Goal: Information Seeking & Learning: Find specific fact

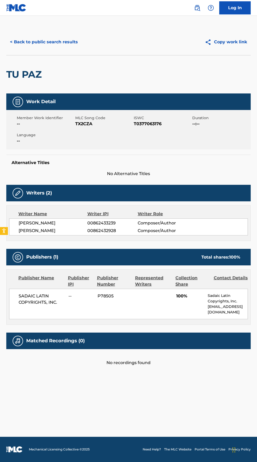
click at [198, 7] on img at bounding box center [197, 8] width 6 height 6
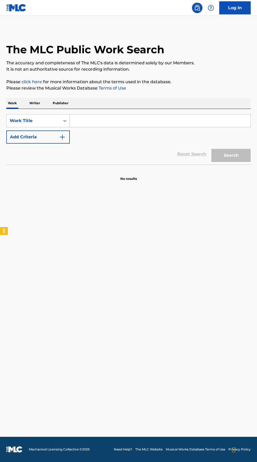
click at [130, 118] on input "Search Form" at bounding box center [160, 121] width 181 height 13
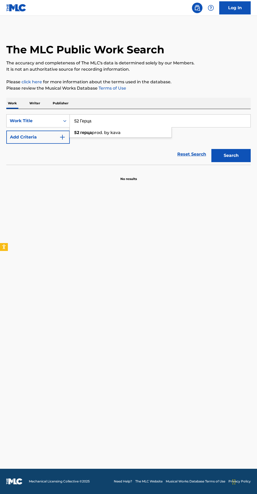
type input "52 Герца"
click at [63, 137] on img "Search Form" at bounding box center [62, 137] width 6 height 6
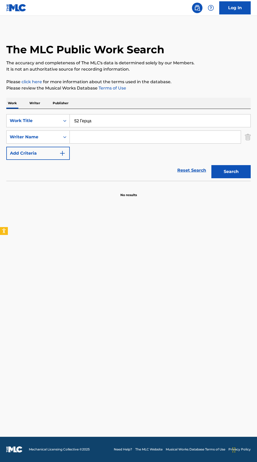
click at [142, 134] on input "Search Form" at bounding box center [155, 137] width 171 height 13
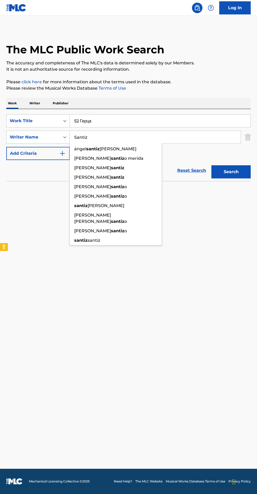
type input "Santiz"
click at [241, 165] on button "Search" at bounding box center [231, 171] width 39 height 13
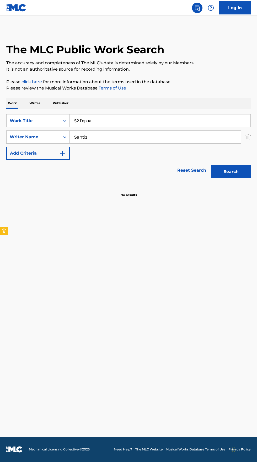
click at [36, 99] on p "Writer" at bounding box center [35, 103] width 14 height 11
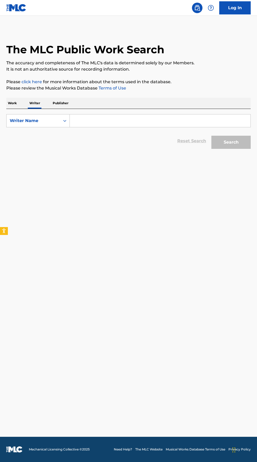
click at [118, 120] on input "Search Form" at bounding box center [160, 121] width 181 height 13
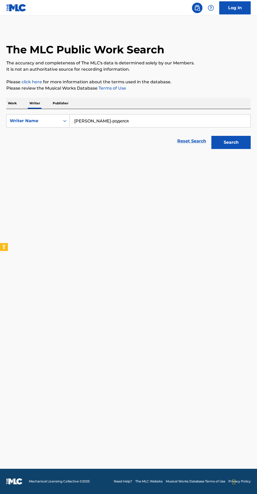
click at [105, 121] on input "[PERSON_NAME]-родился" at bounding box center [160, 121] width 181 height 13
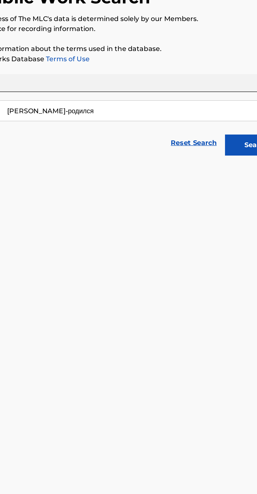
click at [100, 120] on input "[PERSON_NAME]-родился" at bounding box center [160, 121] width 181 height 13
click at [101, 118] on input "[PERSON_NAME]-родился" at bounding box center [160, 121] width 181 height 13
click at [222, 141] on button "Search" at bounding box center [231, 142] width 39 height 13
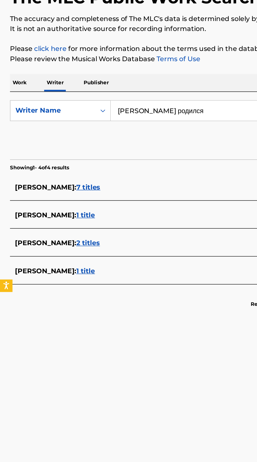
click at [133, 120] on input "[PERSON_NAME] родился" at bounding box center [160, 121] width 181 height 13
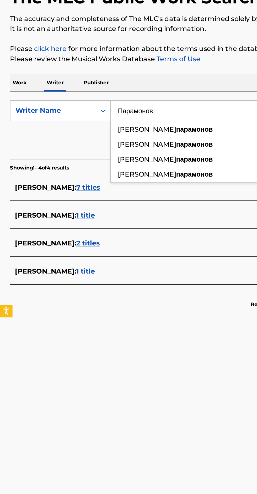
type input "Парамонов"
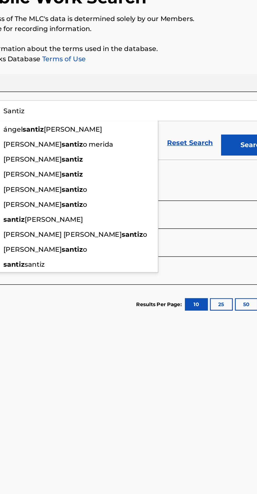
type input "Santiz"
click at [224, 137] on button "Search" at bounding box center [231, 142] width 39 height 13
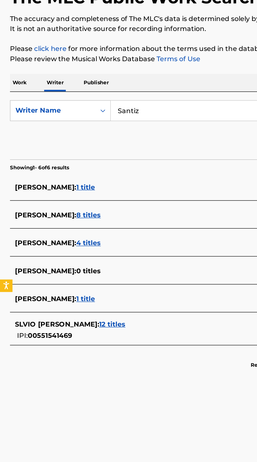
click at [14, 101] on p "Work" at bounding box center [12, 103] width 12 height 11
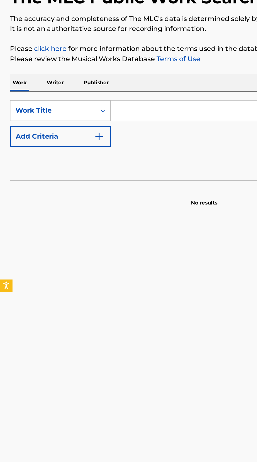
click at [101, 121] on input "Search Form" at bounding box center [160, 121] width 181 height 13
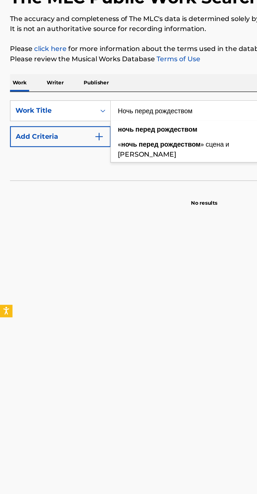
type input "Ночь перед рождеством"
click at [65, 137] on img "Search Form" at bounding box center [62, 137] width 6 height 6
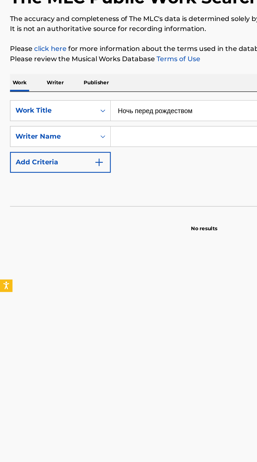
click at [117, 136] on input "Search Form" at bounding box center [155, 137] width 171 height 13
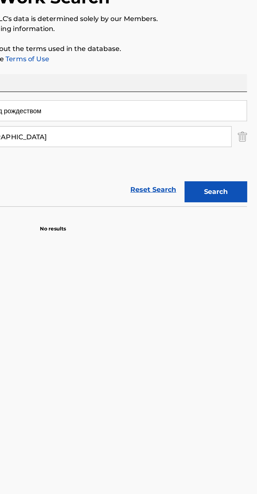
type input "Y. [GEOGRAPHIC_DATA]"
click at [235, 172] on button "Search" at bounding box center [231, 171] width 39 height 13
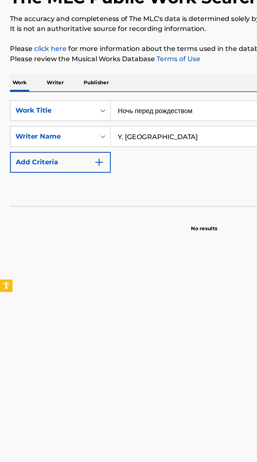
click at [34, 103] on p "Writer" at bounding box center [35, 103] width 14 height 11
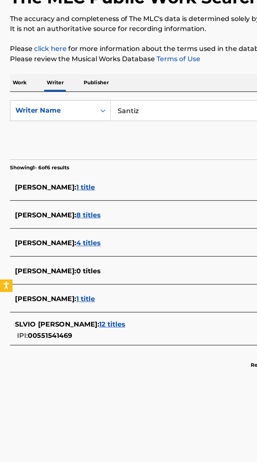
click at [106, 121] on input "Santiz" at bounding box center [160, 121] width 181 height 13
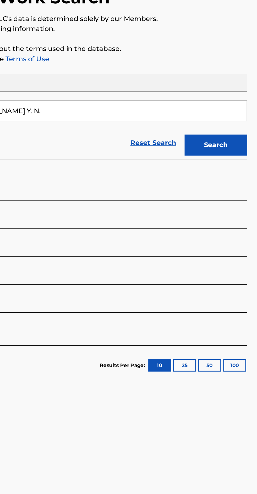
click at [239, 141] on button "Search" at bounding box center [231, 142] width 39 height 13
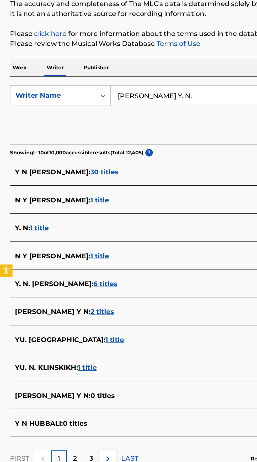
click at [119, 122] on input "[PERSON_NAME] Y. N." at bounding box center [160, 121] width 181 height 13
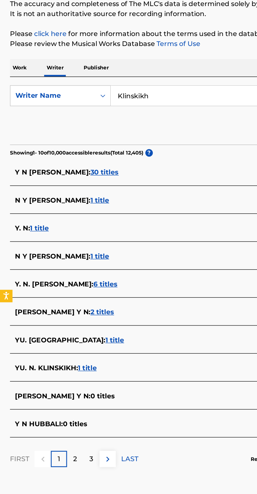
type input "Klinskikh"
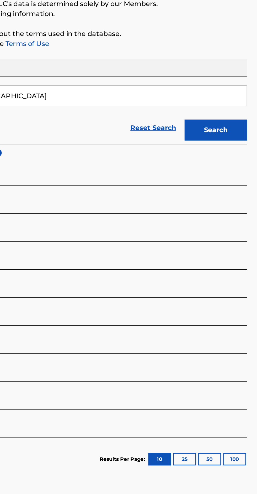
type input "Y. [GEOGRAPHIC_DATA]"
click at [238, 139] on button "Search" at bounding box center [231, 142] width 39 height 13
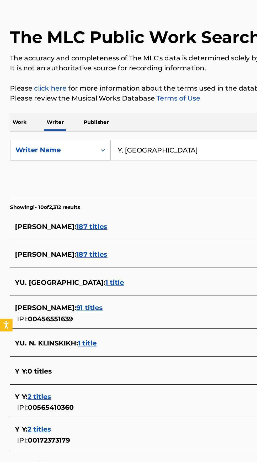
click at [14, 102] on p "Work" at bounding box center [12, 103] width 12 height 11
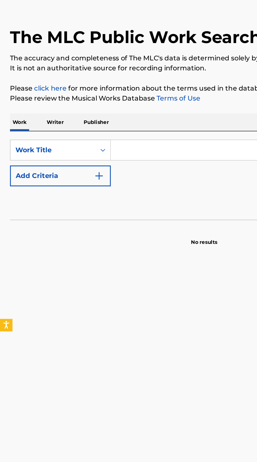
click at [117, 118] on input "Search Form" at bounding box center [160, 121] width 181 height 13
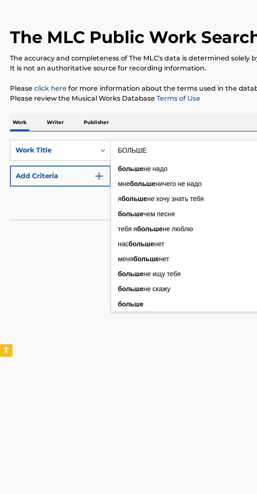
type input "БОЛЬШЕ"
click at [59, 140] on button "Add Criteria" at bounding box center [38, 137] width 64 height 13
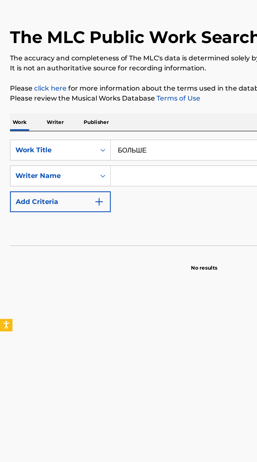
click at [107, 138] on input "Search Form" at bounding box center [155, 137] width 171 height 13
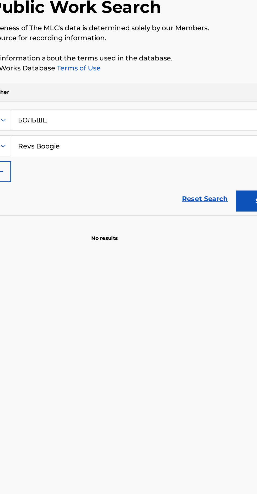
type input "Revs Boogie"
click at [215, 168] on button "Search" at bounding box center [231, 171] width 39 height 13
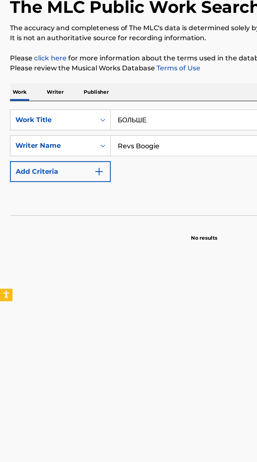
click at [32, 102] on p "Writer" at bounding box center [35, 103] width 14 height 11
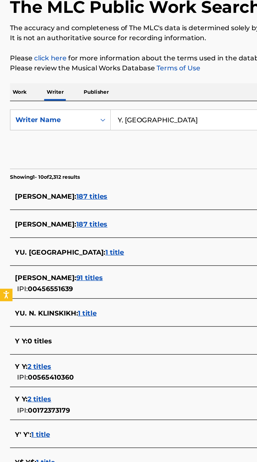
click at [120, 120] on input "Y. [GEOGRAPHIC_DATA]" at bounding box center [160, 121] width 181 height 13
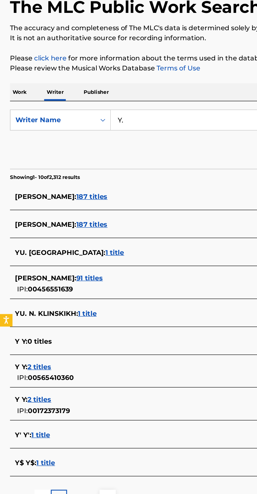
type input "Y"
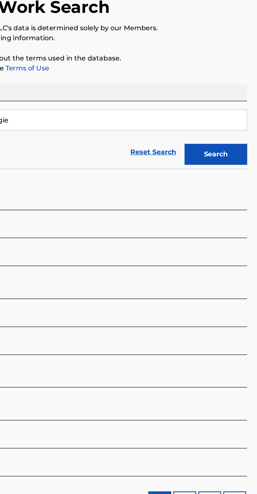
click at [236, 139] on button "Search" at bounding box center [231, 142] width 39 height 13
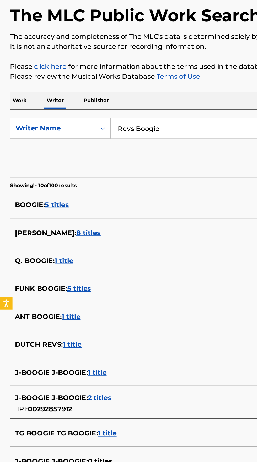
click at [118, 118] on input "Revs Boogie" at bounding box center [160, 121] width 181 height 13
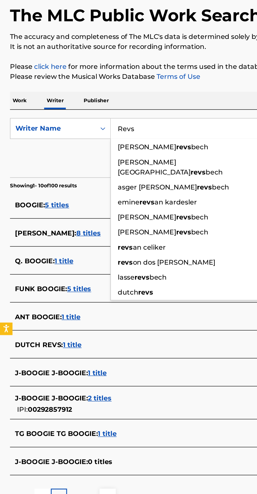
type input "Revs"
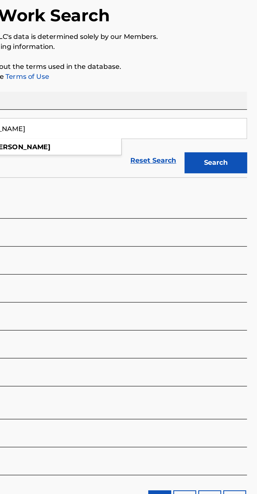
type input "[PERSON_NAME]"
click at [239, 143] on button "Search" at bounding box center [231, 142] width 39 height 13
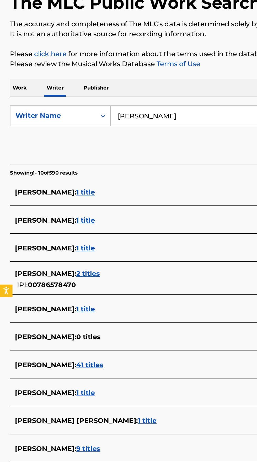
click at [58, 330] on span "9 titles" at bounding box center [55, 330] width 15 height 5
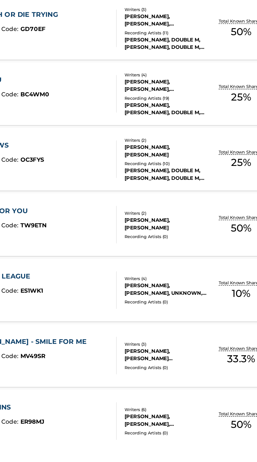
scroll to position [88, 0]
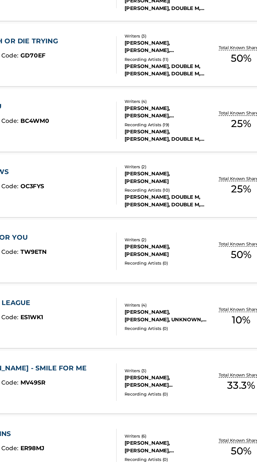
click at [119, 313] on div "[PERSON_NAME], [PERSON_NAME]" at bounding box center [138, 311] width 53 height 9
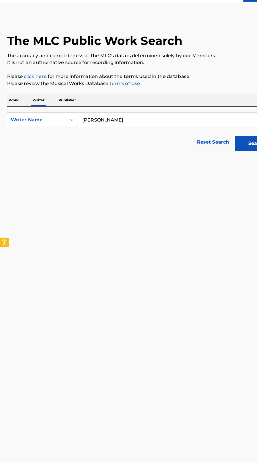
scroll to position [68, 0]
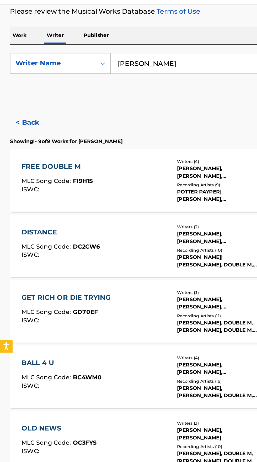
click at [17, 90] on button "< Back" at bounding box center [22, 90] width 32 height 13
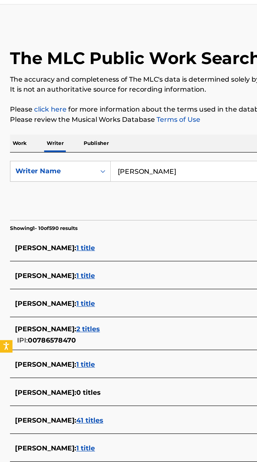
click at [78, 310] on div "[PERSON_NAME] [PERSON_NAME] : 1 title" at bounding box center [121, 313] width 225 height 6
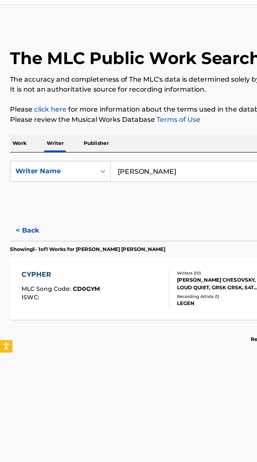
click at [88, 183] on div "CYPHER MLC Song Code : CD0GYM ISWC :" at bounding box center [60, 195] width 93 height 24
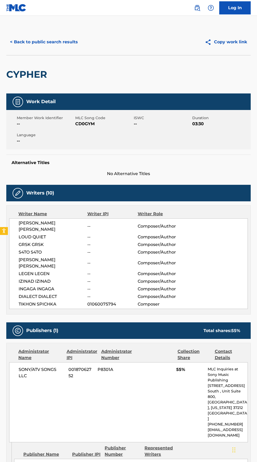
scroll to position [1, 0]
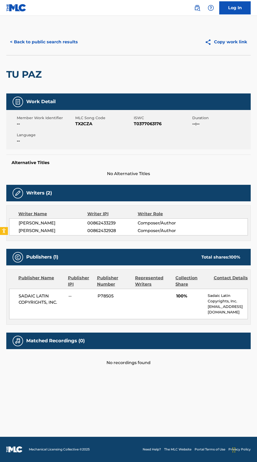
click at [198, 9] on img at bounding box center [197, 8] width 6 height 6
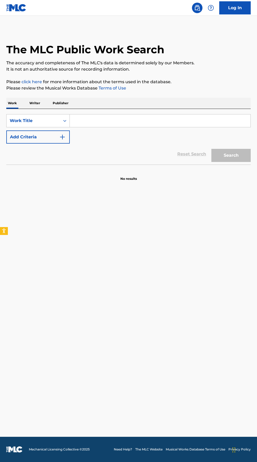
click at [101, 119] on input "Search Form" at bounding box center [160, 121] width 181 height 13
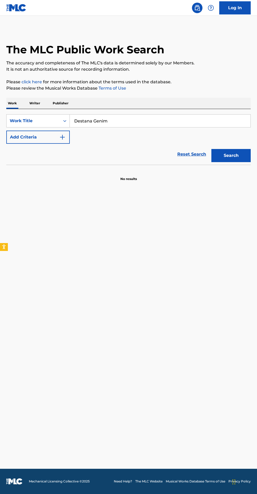
type input "Destana Genim"
click at [63, 137] on img "Search Form" at bounding box center [62, 137] width 6 height 6
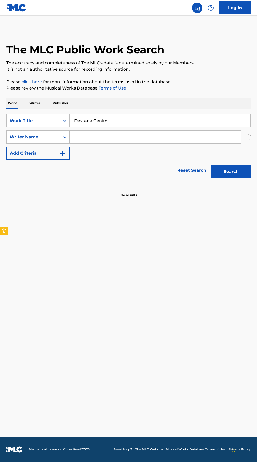
click at [119, 139] on input "Search Form" at bounding box center [155, 137] width 171 height 13
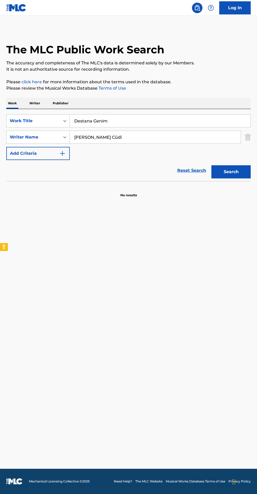
type input "[PERSON_NAME] Cûdî"
click at [233, 171] on button "Search" at bounding box center [231, 171] width 39 height 13
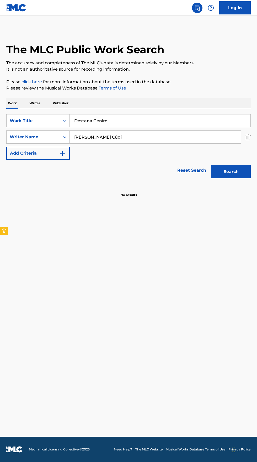
click at [34, 100] on p "Writer" at bounding box center [35, 103] width 14 height 11
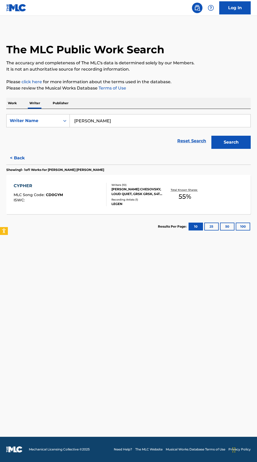
click at [127, 122] on input "[PERSON_NAME]" at bounding box center [160, 121] width 181 height 13
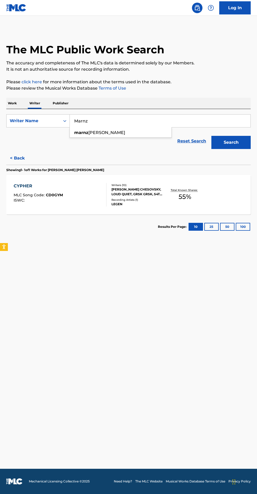
type input "Marnz"
click at [116, 119] on input "[PERSON_NAME] Cûdî" at bounding box center [160, 121] width 181 height 13
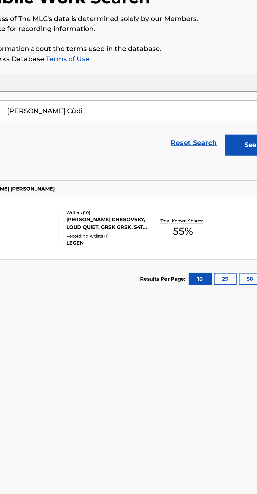
click at [220, 136] on button "Search" at bounding box center [231, 142] width 39 height 13
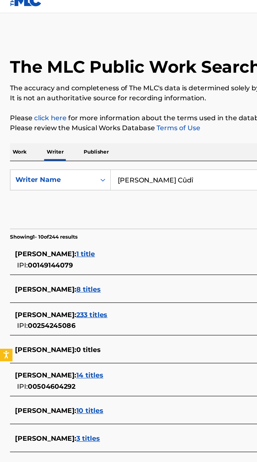
click at [119, 121] on input "[PERSON_NAME] Cûdî" at bounding box center [160, 121] width 181 height 13
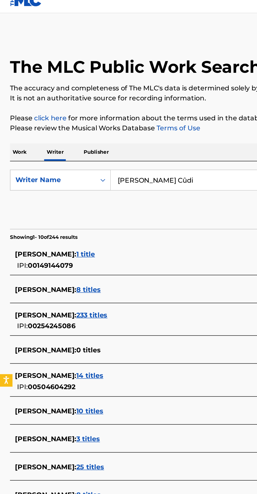
click at [113, 120] on input "[PERSON_NAME] Cûdi" at bounding box center [160, 121] width 181 height 13
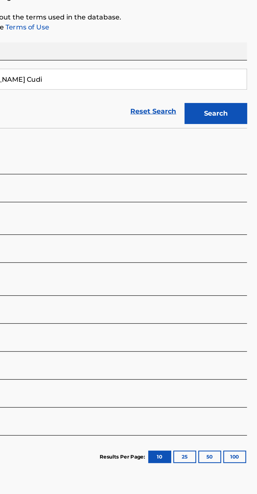
click at [227, 144] on button "Search" at bounding box center [231, 142] width 39 height 13
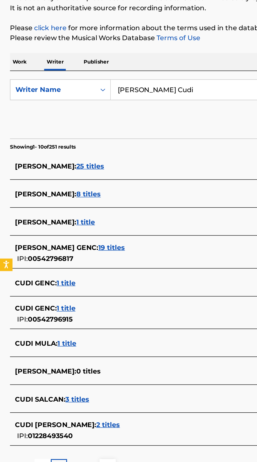
click at [131, 119] on input "[PERSON_NAME] Cudi" at bounding box center [160, 121] width 181 height 13
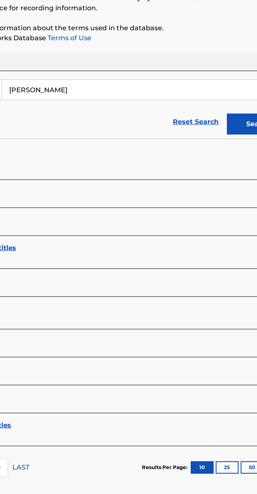
type input "[PERSON_NAME]"
click at [220, 139] on button "Search" at bounding box center [231, 142] width 39 height 13
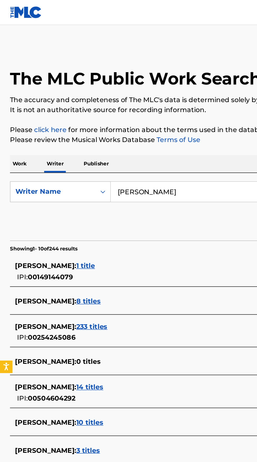
click at [12, 104] on p "Work" at bounding box center [12, 103] width 12 height 11
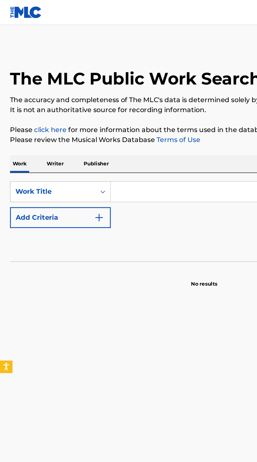
click at [97, 119] on input "Search Form" at bounding box center [160, 121] width 181 height 13
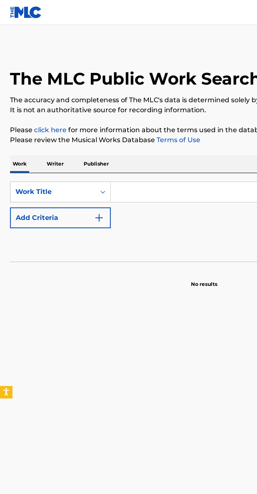
type input "Songkok mereng"
click at [38, 103] on p "Writer" at bounding box center [35, 103] width 14 height 11
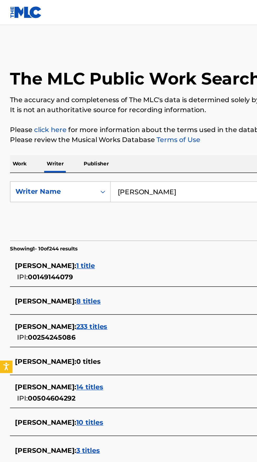
click at [12, 107] on p "Work" at bounding box center [12, 103] width 12 height 11
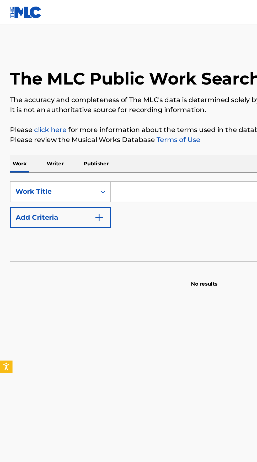
click at [101, 119] on input "Search Form" at bounding box center [160, 121] width 181 height 13
type input "Songkok mereng"
click at [50, 142] on button "Add Criteria" at bounding box center [38, 137] width 64 height 13
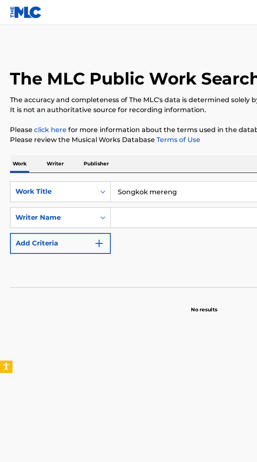
click at [95, 136] on input "Search Form" at bounding box center [155, 137] width 171 height 13
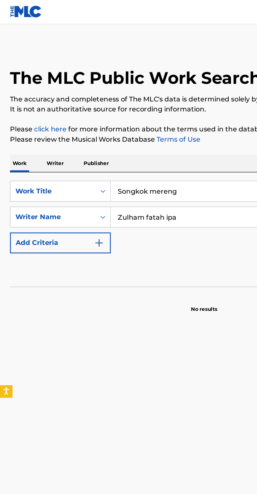
click at [136, 23] on main "The MLC Public Work Search The accuracy and completeness of The MLC's data is d…" at bounding box center [128, 242] width 257 height 453
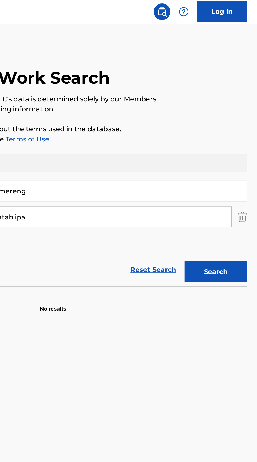
click at [233, 173] on button "Search" at bounding box center [231, 171] width 39 height 13
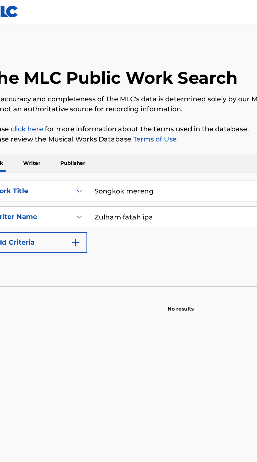
click at [124, 136] on input "Zulham fatah ipa" at bounding box center [155, 137] width 171 height 13
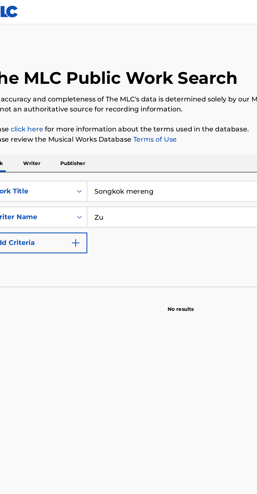
type input "Z"
type input "[PERSON_NAME]"
click at [150, 29] on div "The MLC Public Work Search" at bounding box center [128, 47] width 245 height 36
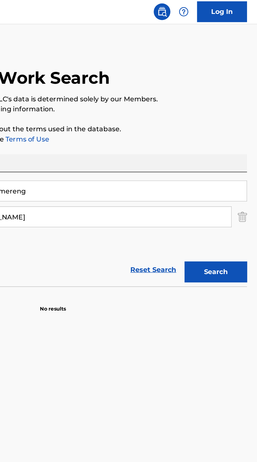
click at [232, 173] on button "Search" at bounding box center [231, 171] width 39 height 13
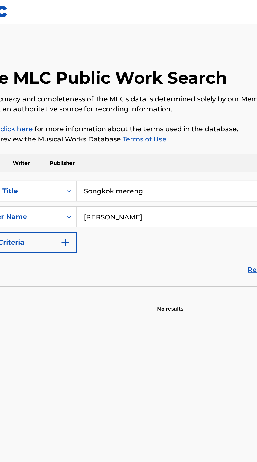
click at [36, 107] on p "Writer" at bounding box center [35, 103] width 14 height 11
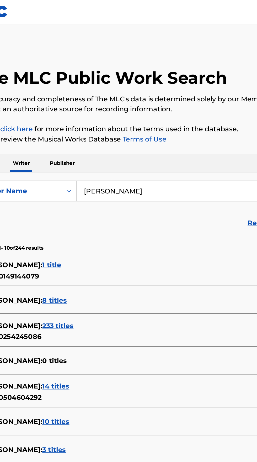
click at [121, 120] on input "[PERSON_NAME]" at bounding box center [160, 121] width 181 height 13
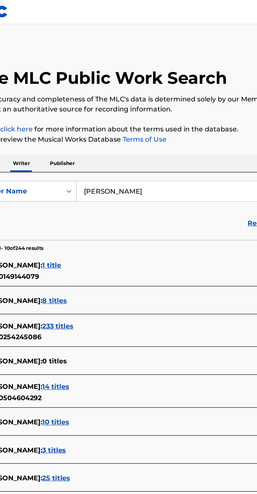
type input "[PERSON_NAME]"
click at [161, 15] on nav "Log In" at bounding box center [128, 8] width 257 height 16
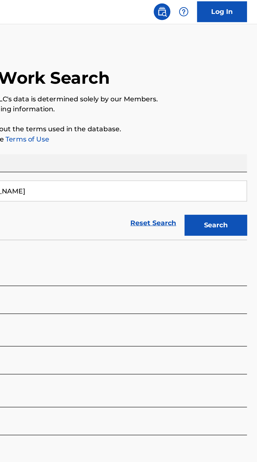
click at [236, 143] on button "Search" at bounding box center [231, 142] width 39 height 13
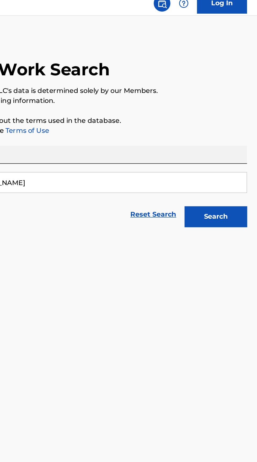
click at [238, 144] on button "Search" at bounding box center [231, 142] width 39 height 13
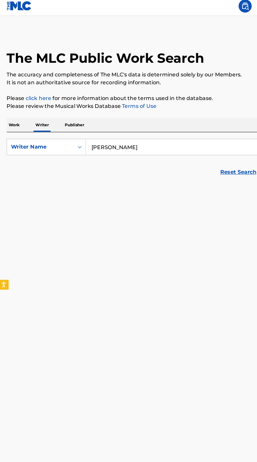
click at [117, 121] on input "[PERSON_NAME]" at bounding box center [160, 121] width 181 height 13
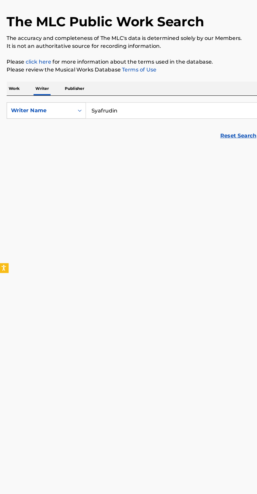
type input "Syafrudin"
type input "Zulham fatah ipa"
click at [115, 172] on main "The MLC Public Work Search The accuracy and completeness of The MLC's data is d…" at bounding box center [128, 242] width 257 height 453
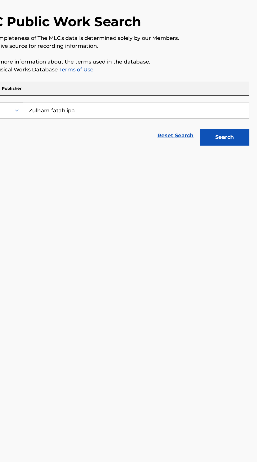
click at [239, 145] on button "Search" at bounding box center [231, 142] width 39 height 13
